Goal: Transaction & Acquisition: Purchase product/service

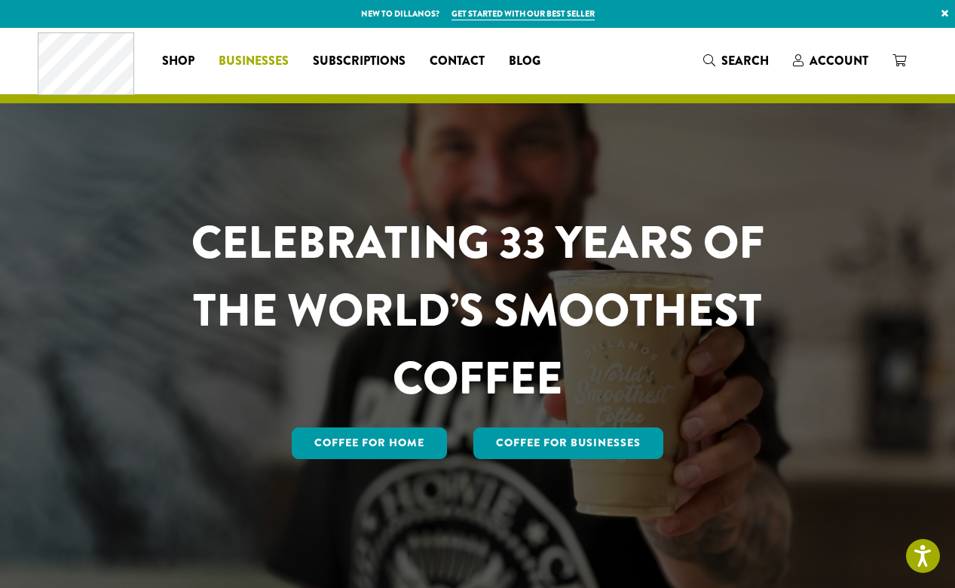
click at [262, 66] on span "Businesses" at bounding box center [253, 61] width 70 height 19
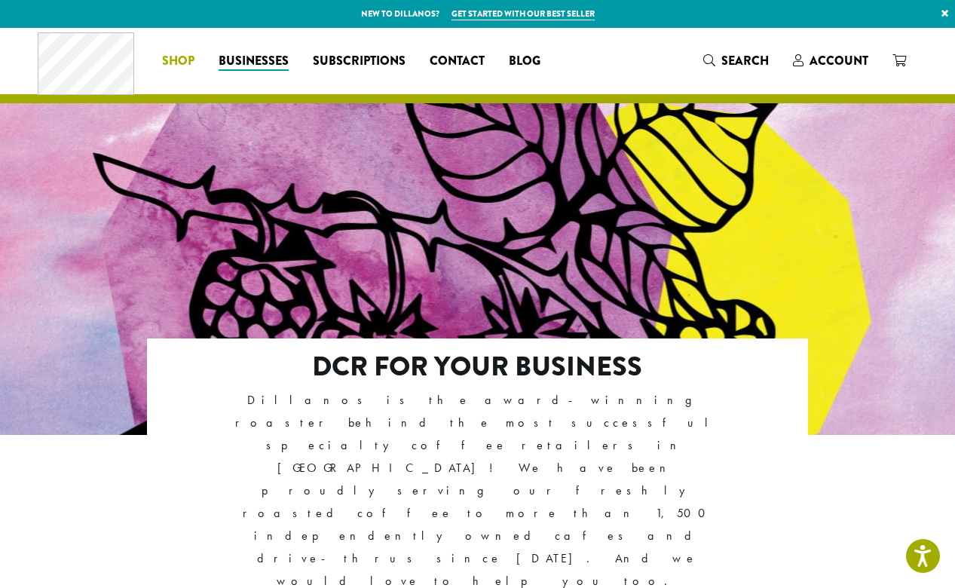
click at [194, 58] on link "Shop" at bounding box center [178, 61] width 57 height 24
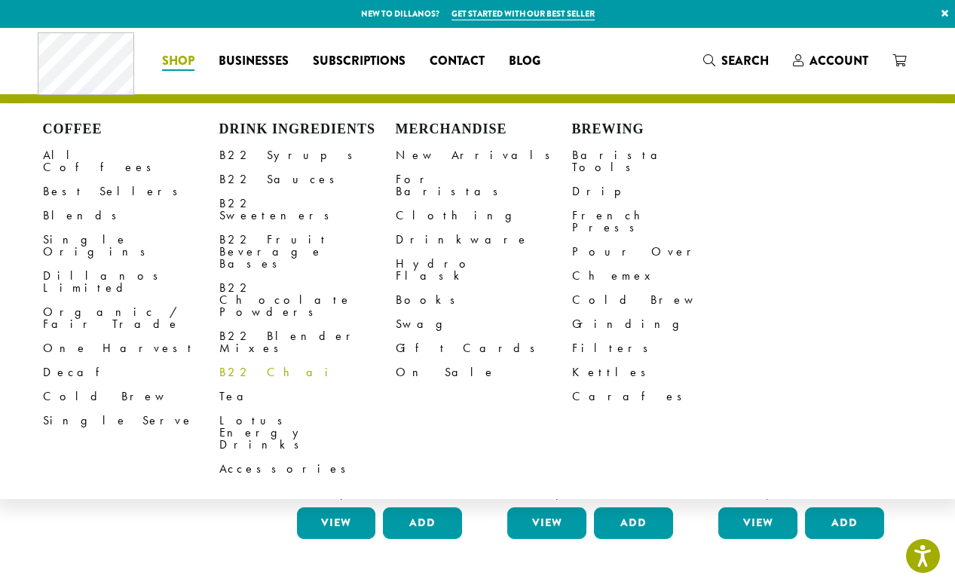
click at [234, 360] on link "B22 Chai" at bounding box center [307, 372] width 176 height 24
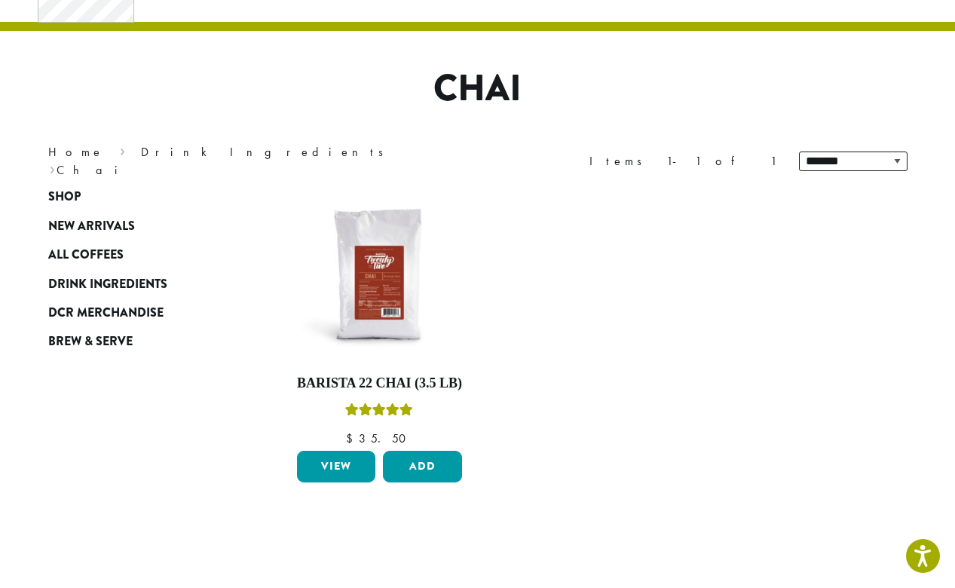
scroll to position [105, 0]
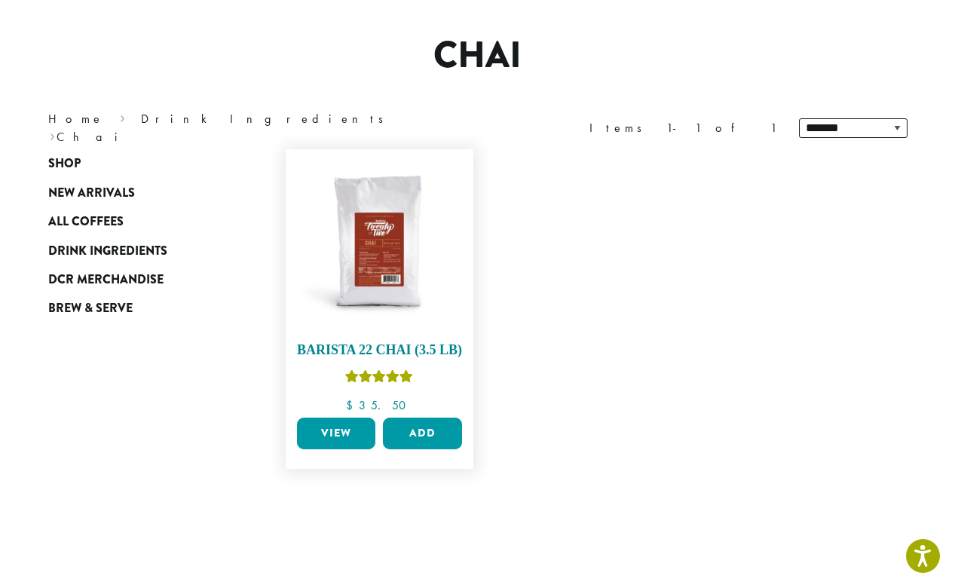
click at [408, 301] on img at bounding box center [378, 243] width 173 height 173
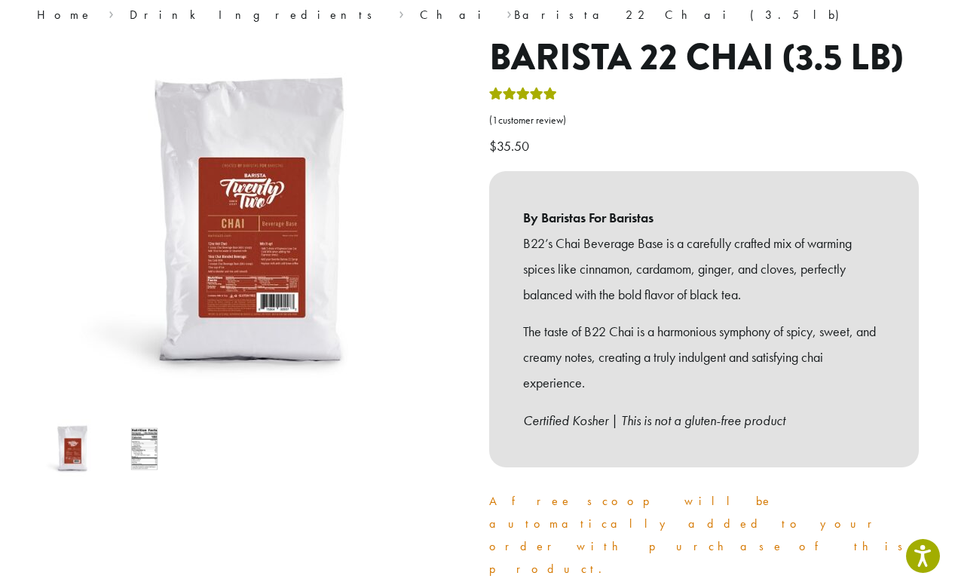
scroll to position [134, 0]
click at [162, 440] on img at bounding box center [145, 448] width 60 height 60
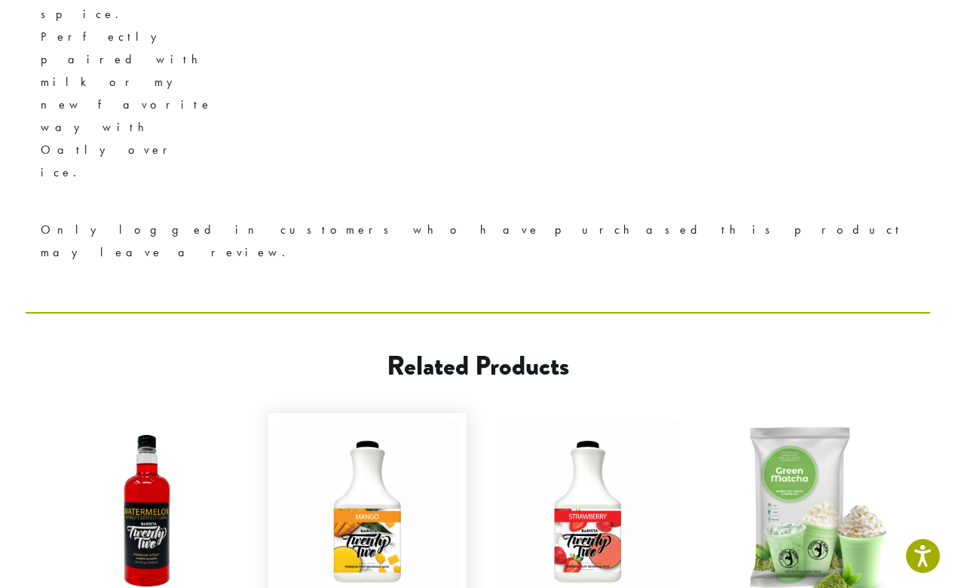
scroll to position [1214, 0]
click at [355, 421] on img at bounding box center [367, 512] width 183 height 183
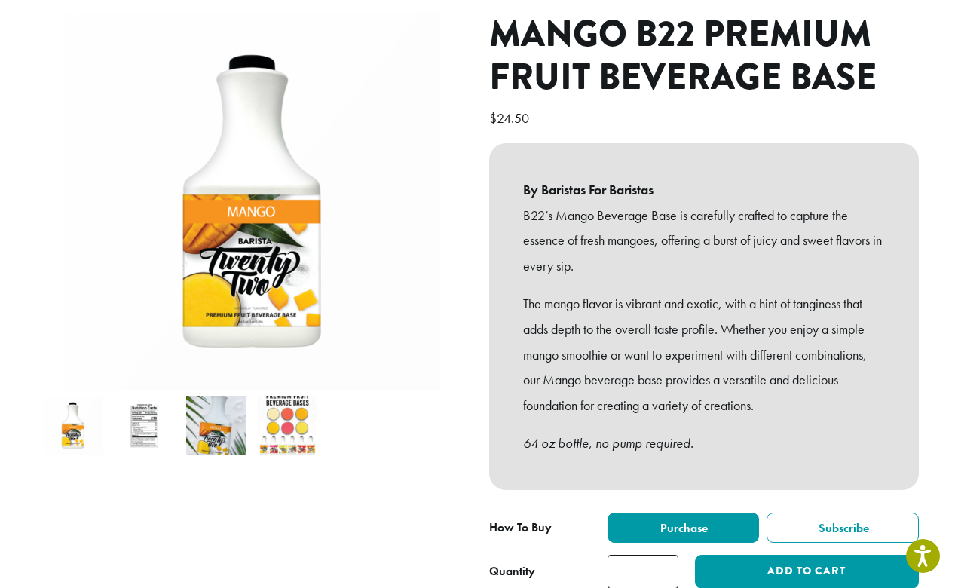
scroll to position [182, 0]
